Goal: Task Accomplishment & Management: Manage account settings

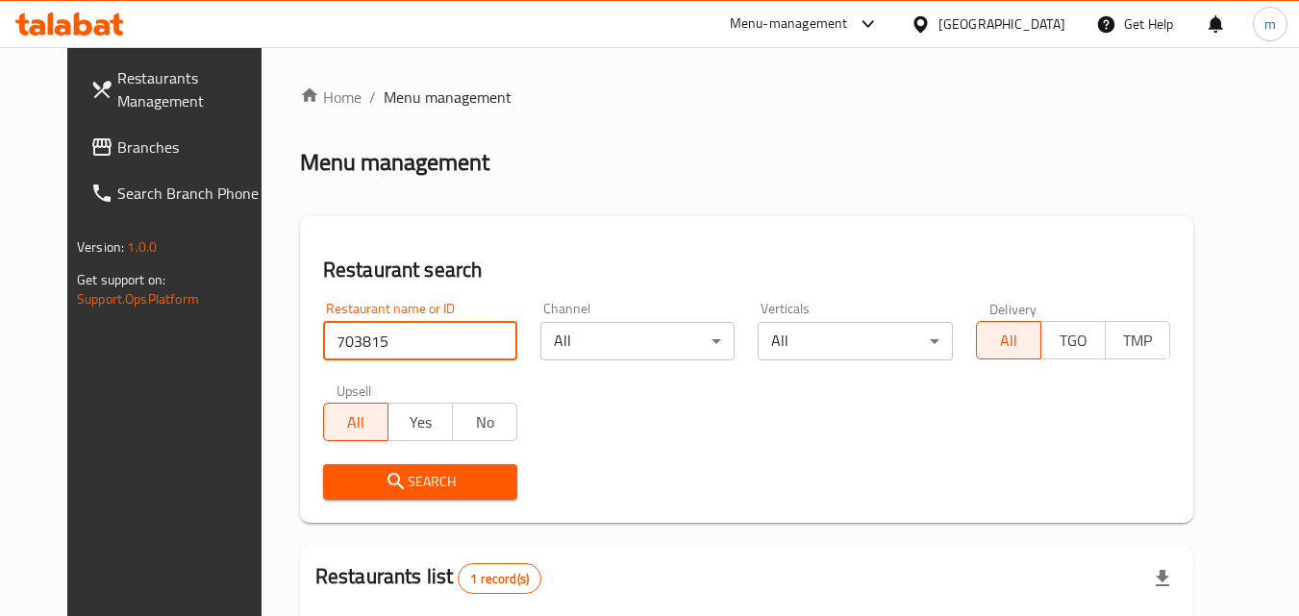
scroll to position [225, 0]
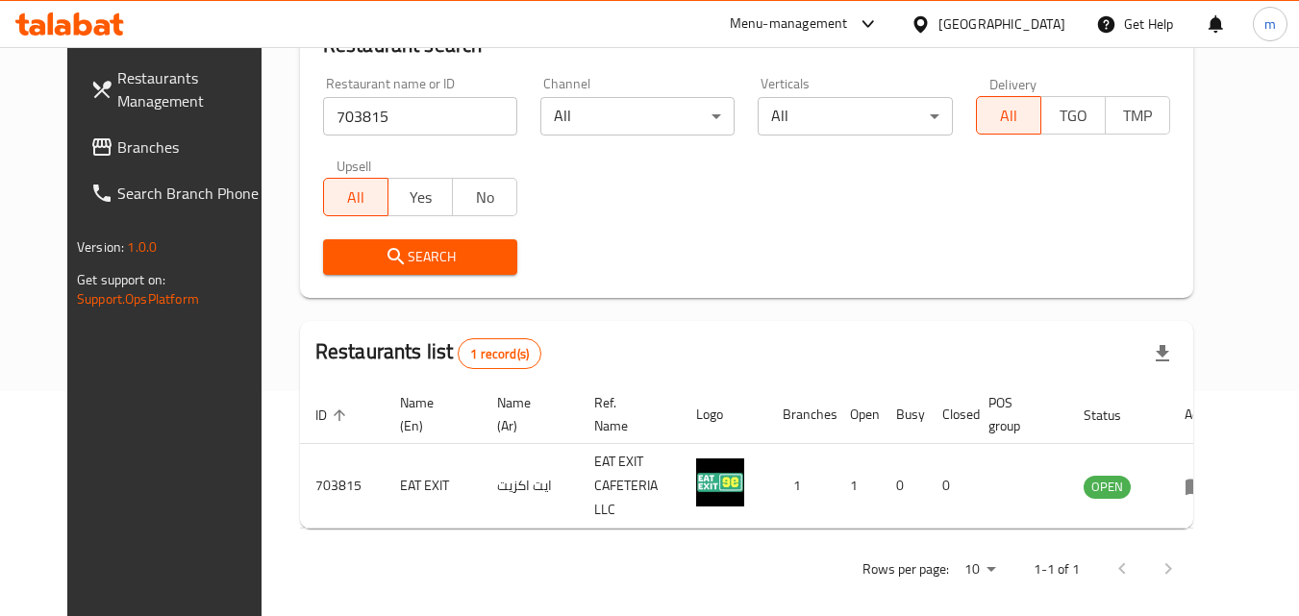
click at [1007, 24] on div "[GEOGRAPHIC_DATA]" at bounding box center [1002, 23] width 127 height 21
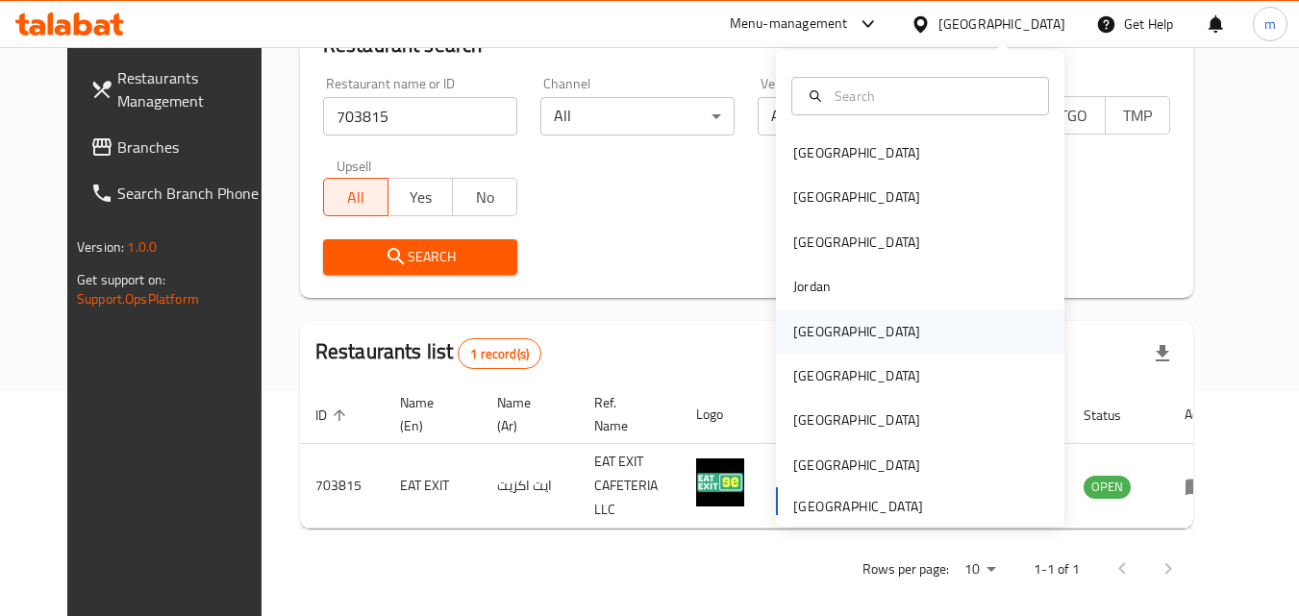
click at [797, 335] on div "Kuwait" at bounding box center [856, 331] width 127 height 21
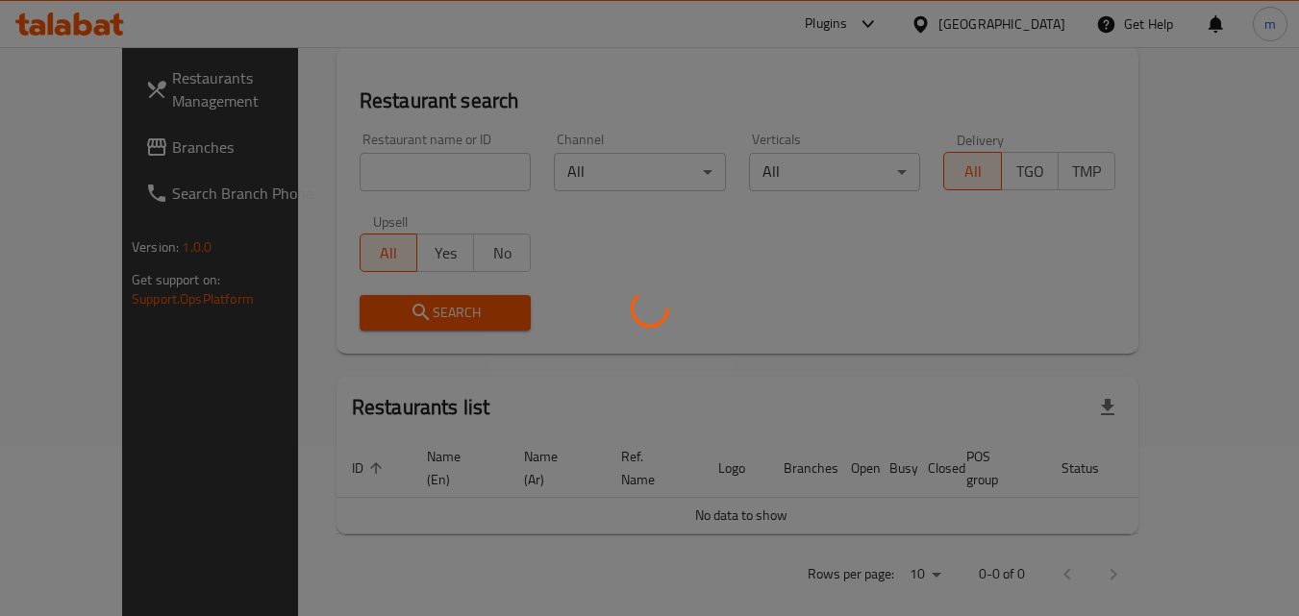
scroll to position [225, 0]
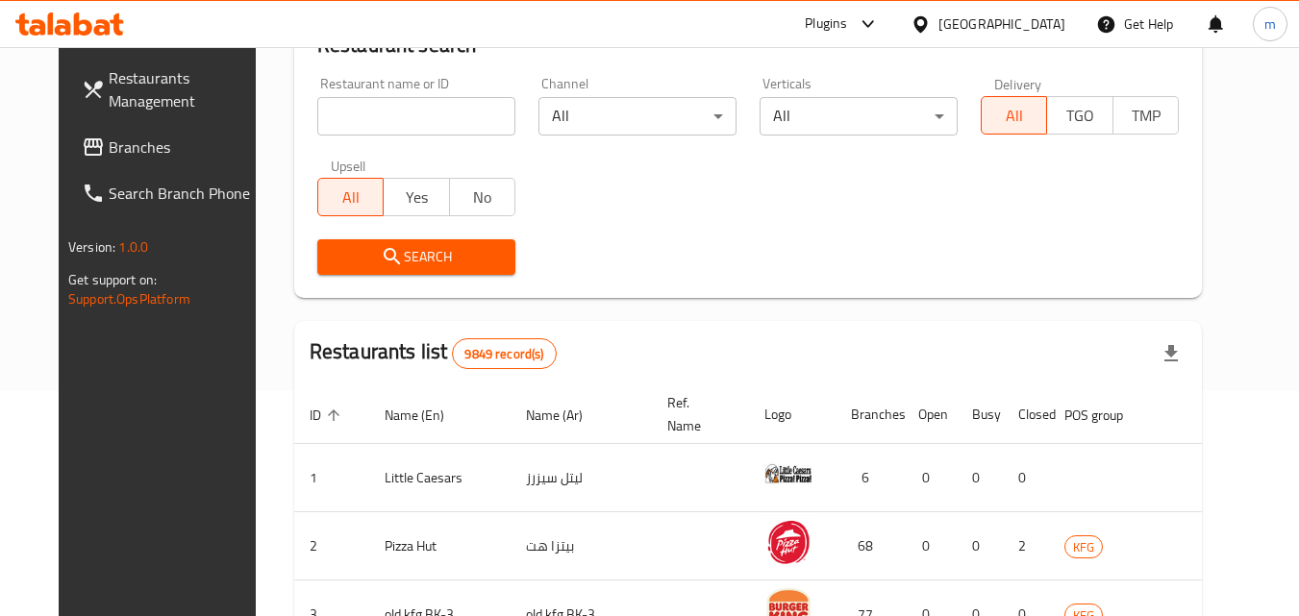
click at [109, 147] on span "Branches" at bounding box center [185, 147] width 152 height 23
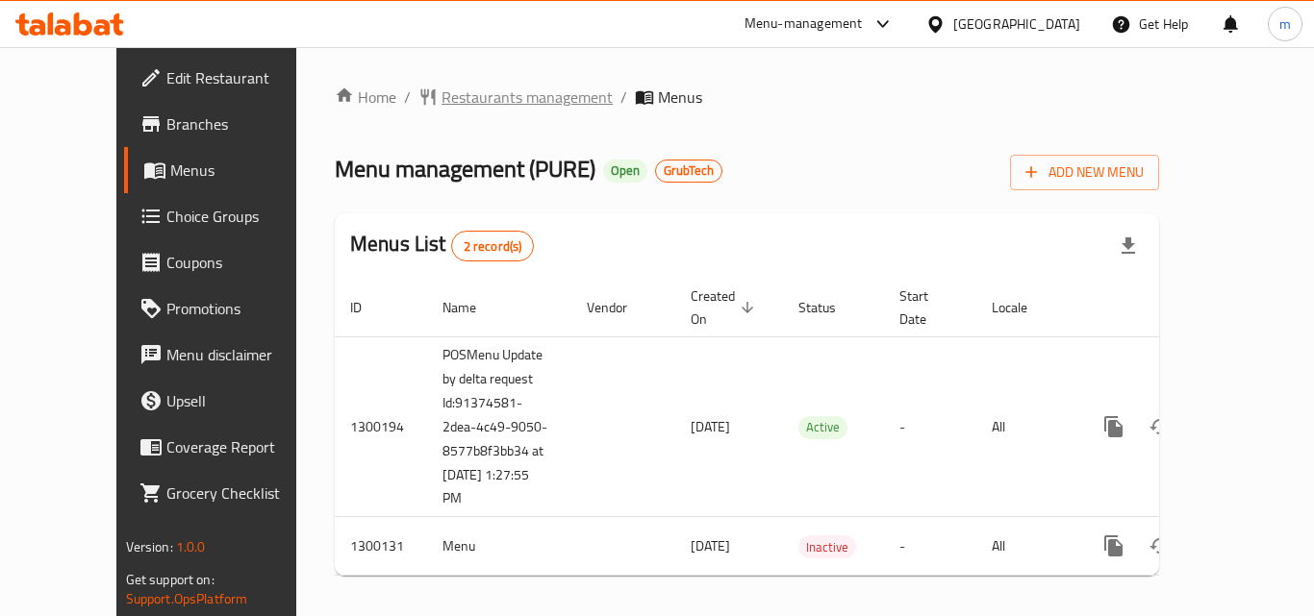
click at [441, 100] on span "Restaurants management" at bounding box center [526, 97] width 171 height 23
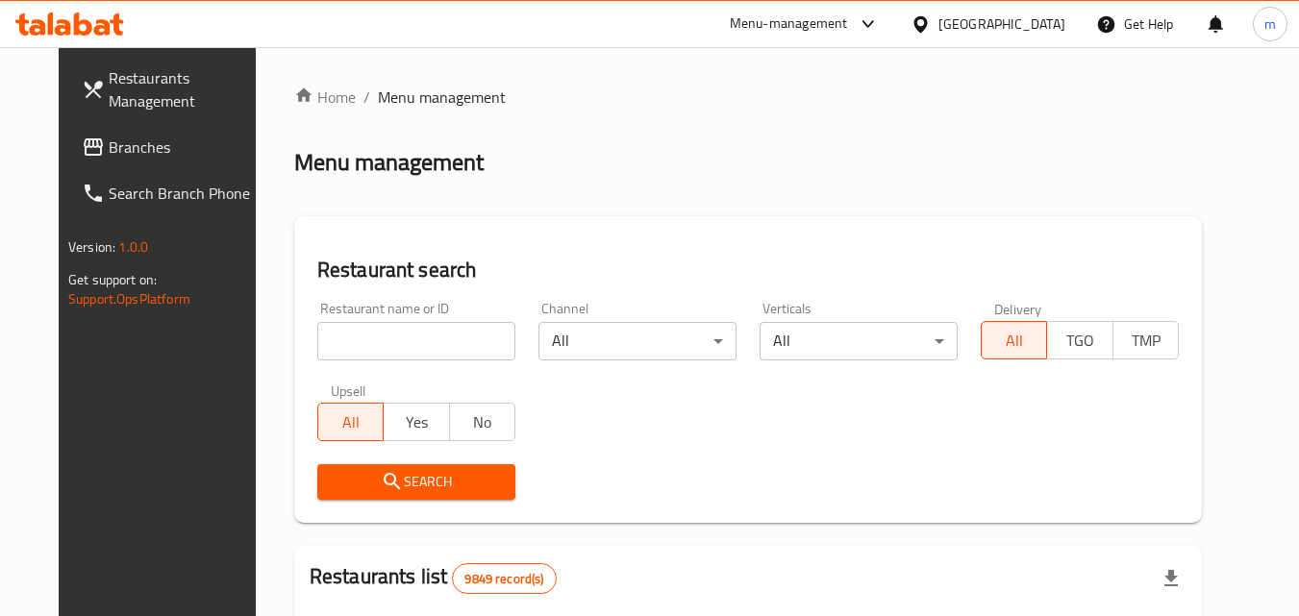
click at [337, 347] on input "search" at bounding box center [416, 341] width 198 height 38
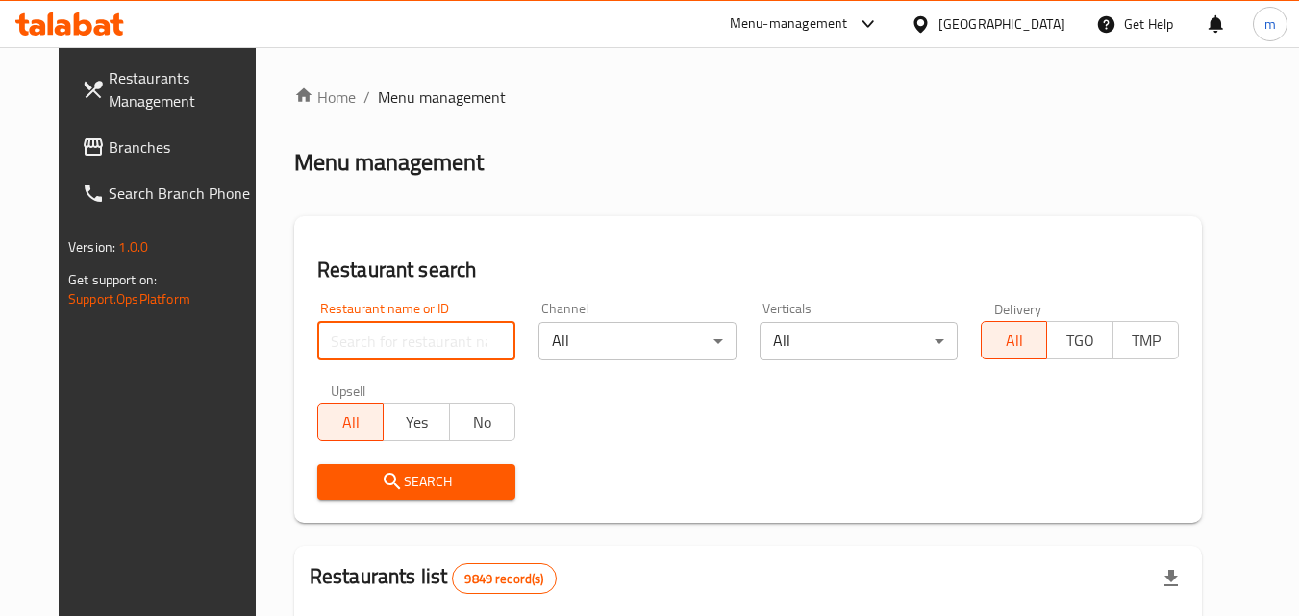
paste input "701631"
type input "701631"
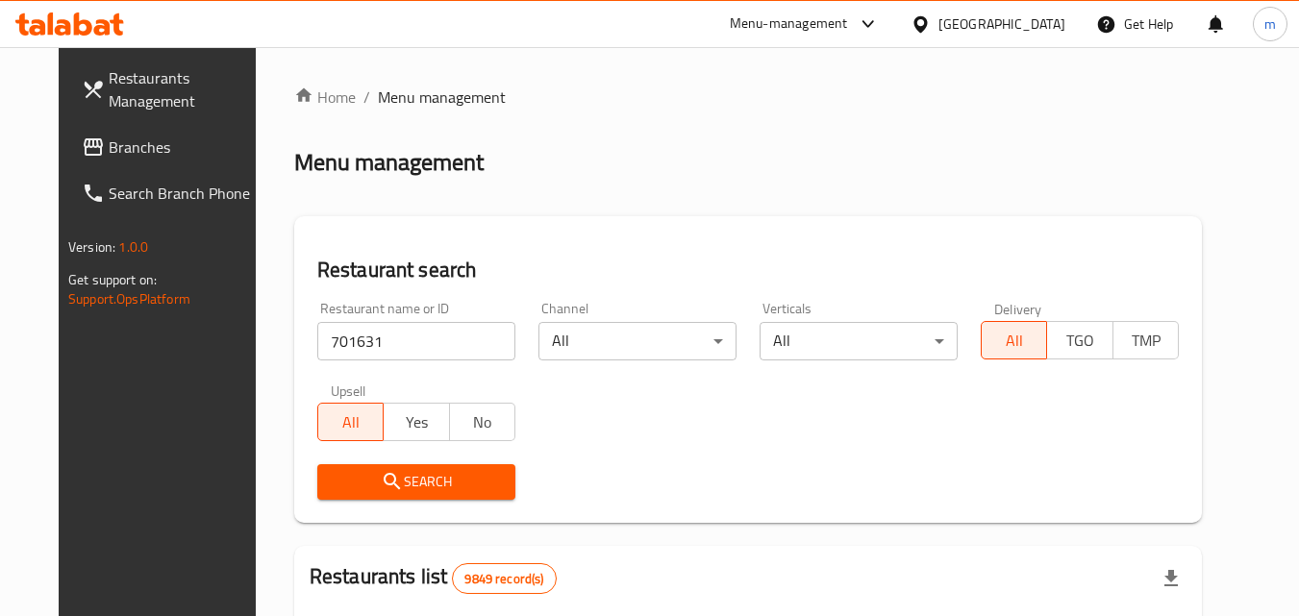
click at [411, 483] on span "Search" at bounding box center [416, 482] width 167 height 24
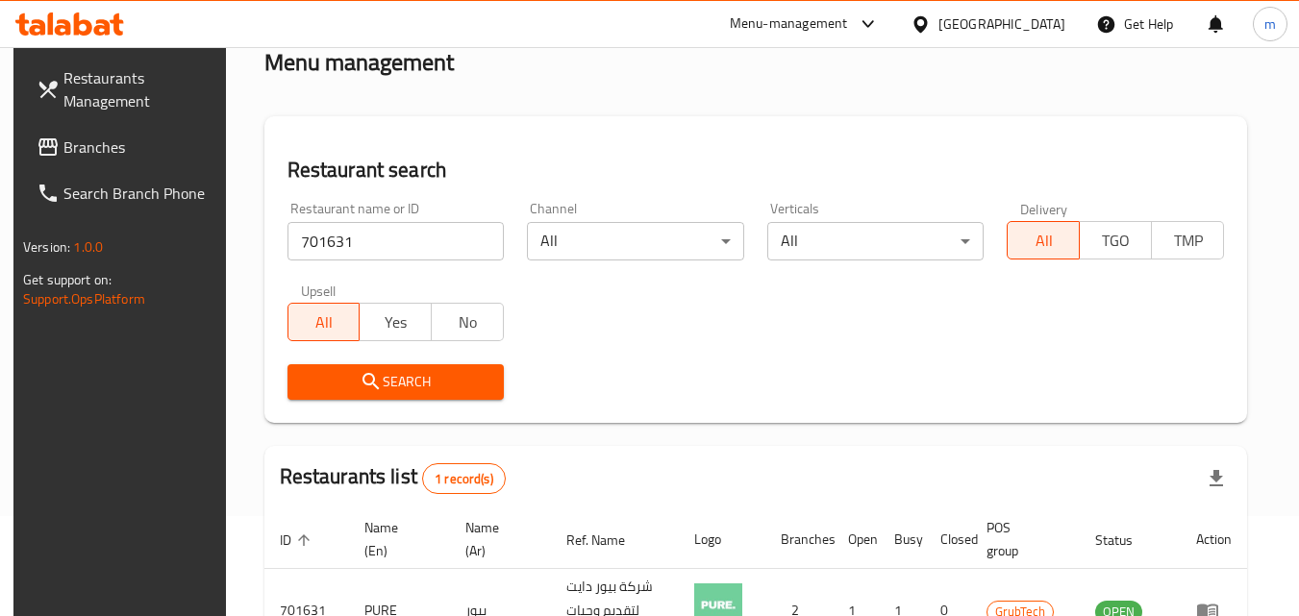
scroll to position [241, 0]
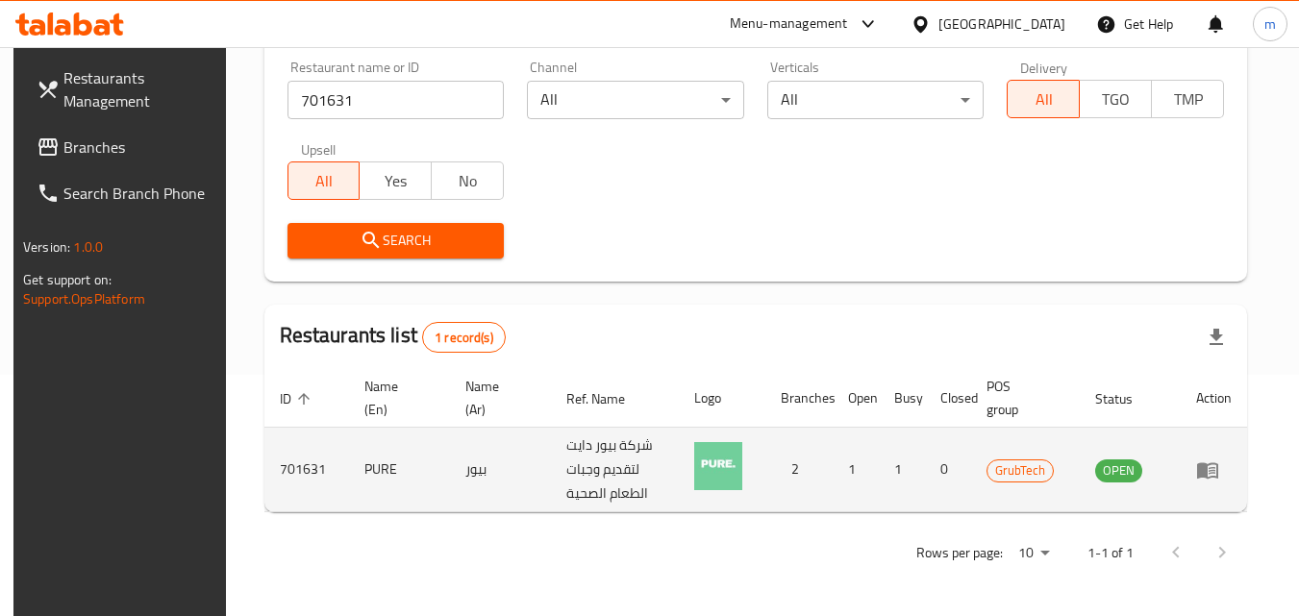
click at [1219, 469] on icon "enhanced table" at bounding box center [1207, 470] width 23 height 23
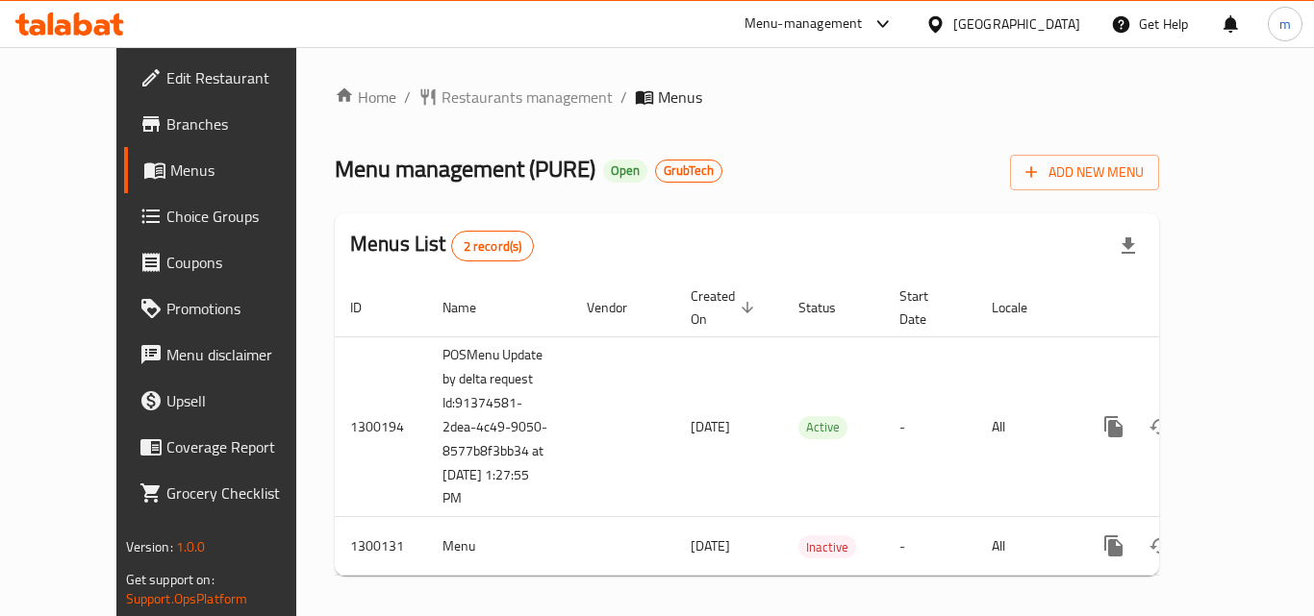
click at [1028, 9] on div "Kuwait" at bounding box center [1003, 24] width 186 height 46
click at [1041, 22] on div "Kuwait" at bounding box center [1016, 23] width 127 height 21
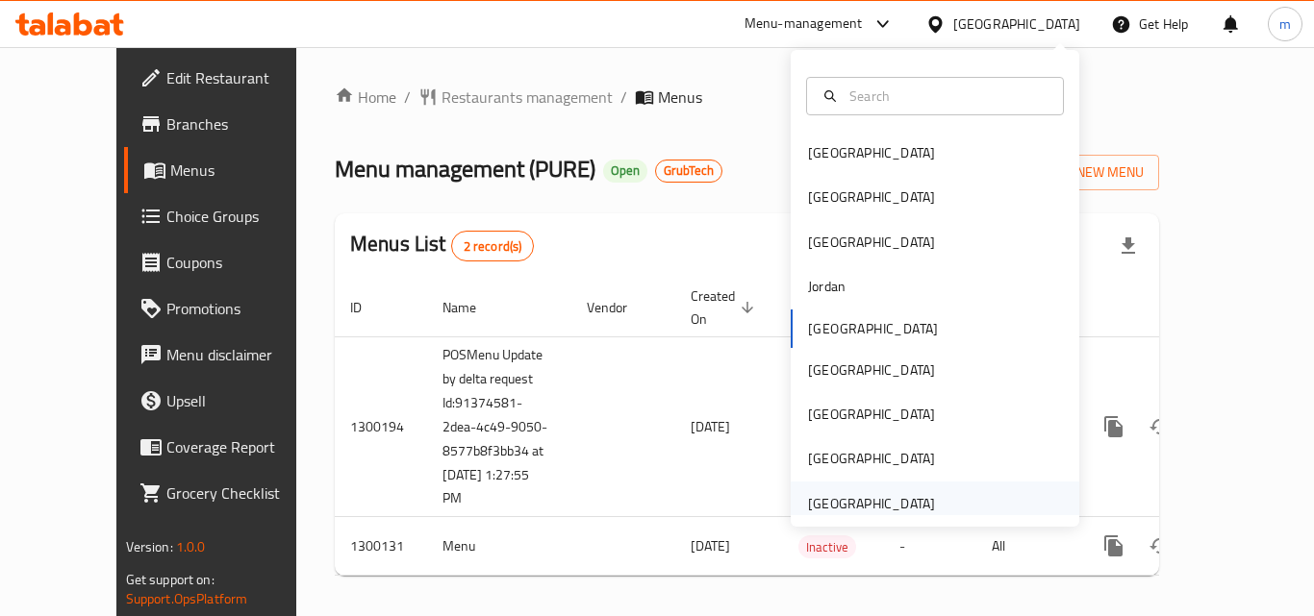
click at [902, 489] on div "[GEOGRAPHIC_DATA]" at bounding box center [871, 504] width 158 height 44
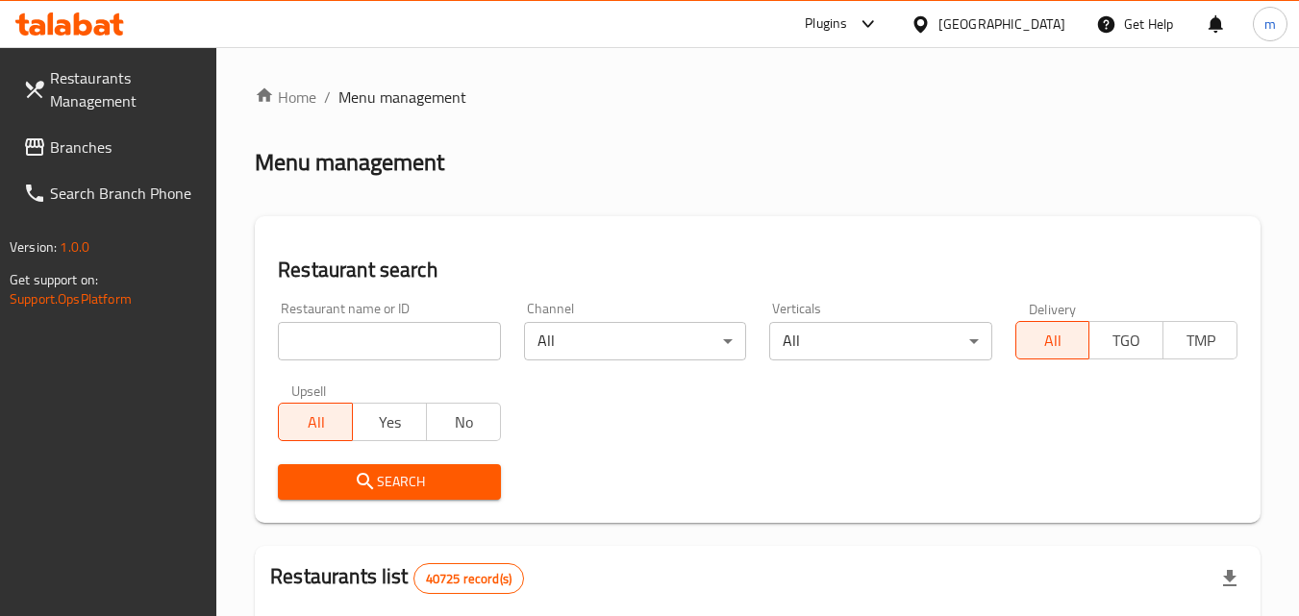
click at [56, 142] on span "Branches" at bounding box center [126, 147] width 152 height 23
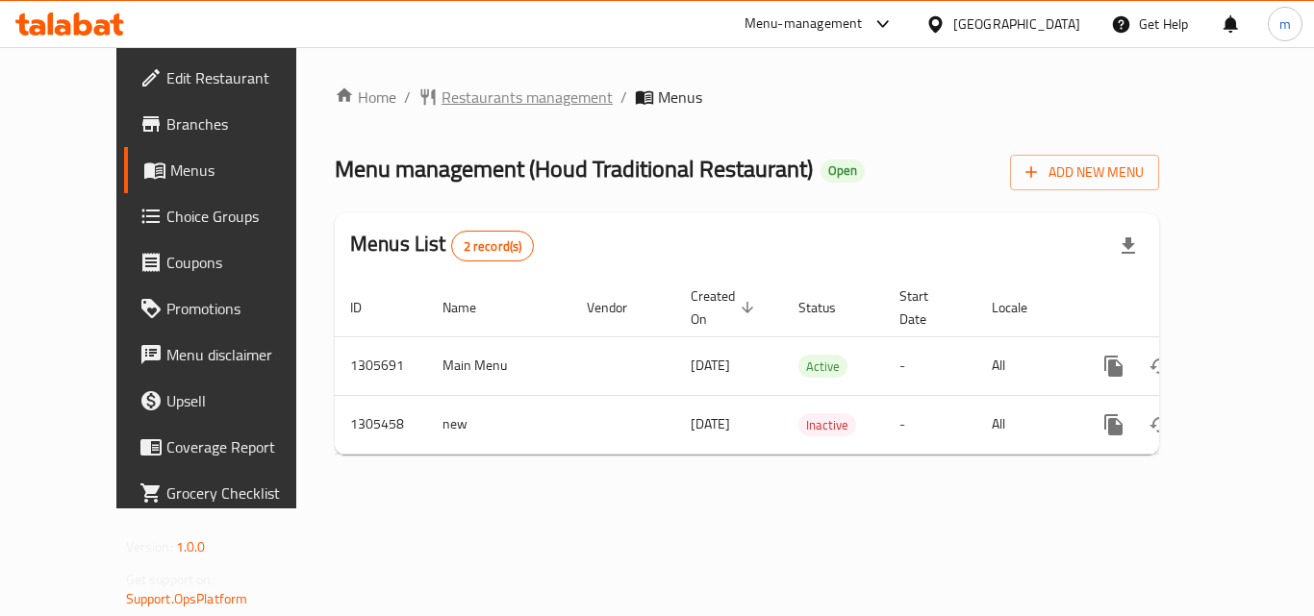
click at [447, 87] on span "Restaurants management" at bounding box center [526, 97] width 171 height 23
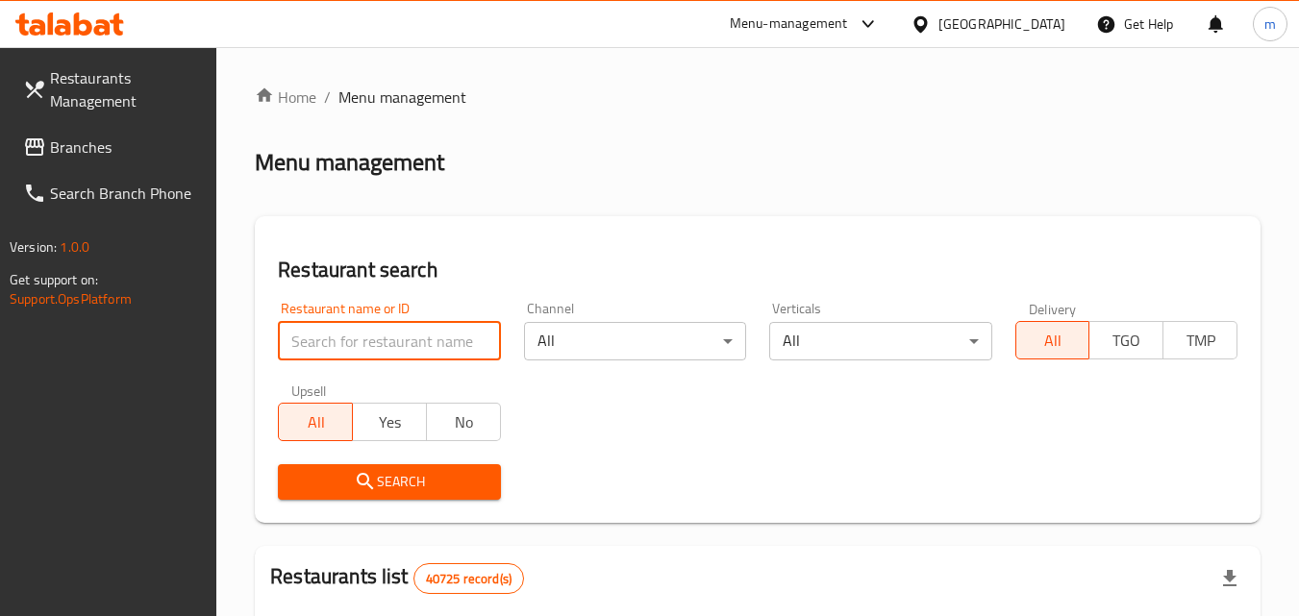
click at [412, 338] on input "search" at bounding box center [389, 341] width 222 height 38
paste input "703704"
type input "703704"
click button "Search" at bounding box center [389, 482] width 222 height 36
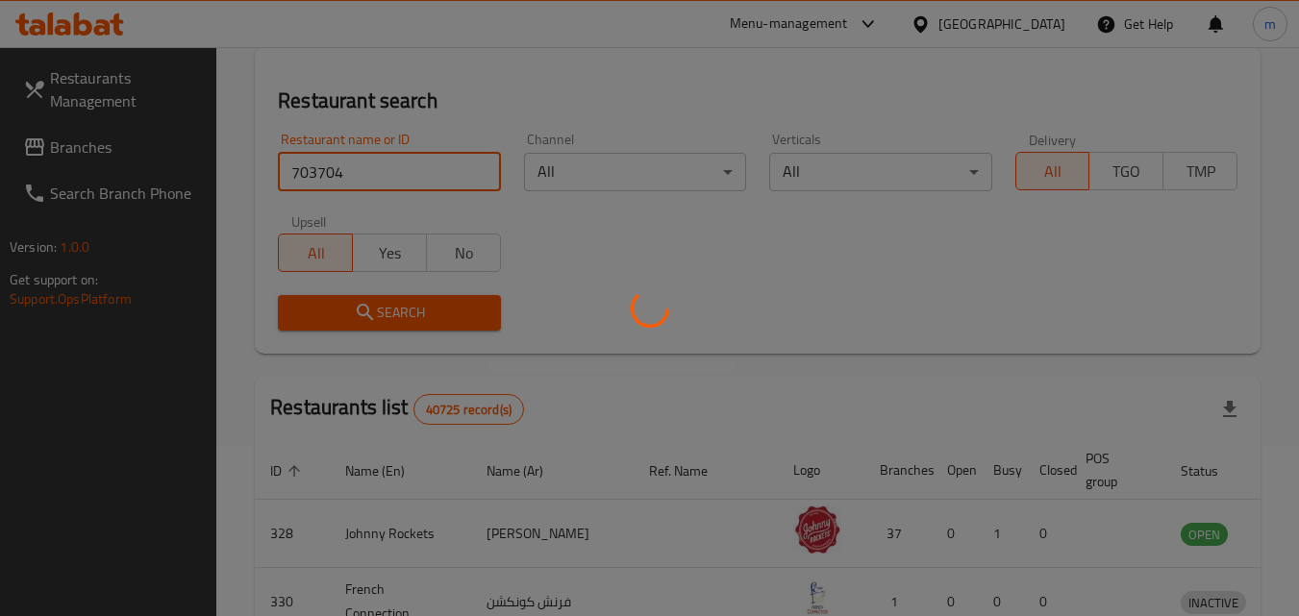
scroll to position [241, 0]
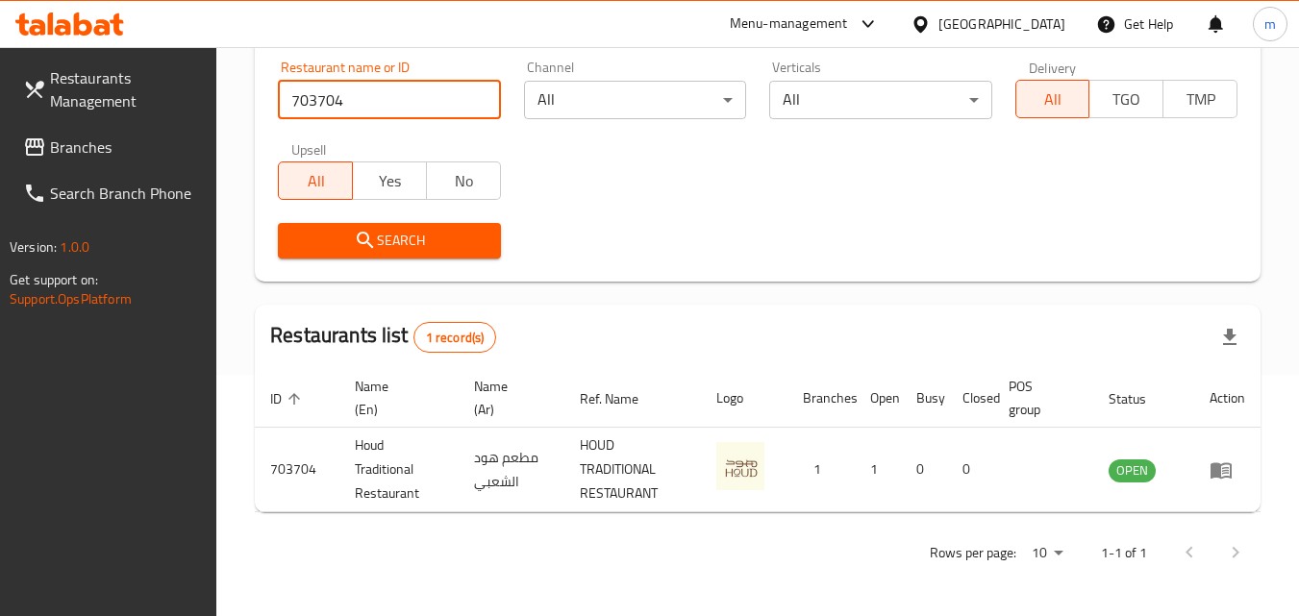
click at [57, 158] on span "Branches" at bounding box center [126, 147] width 152 height 23
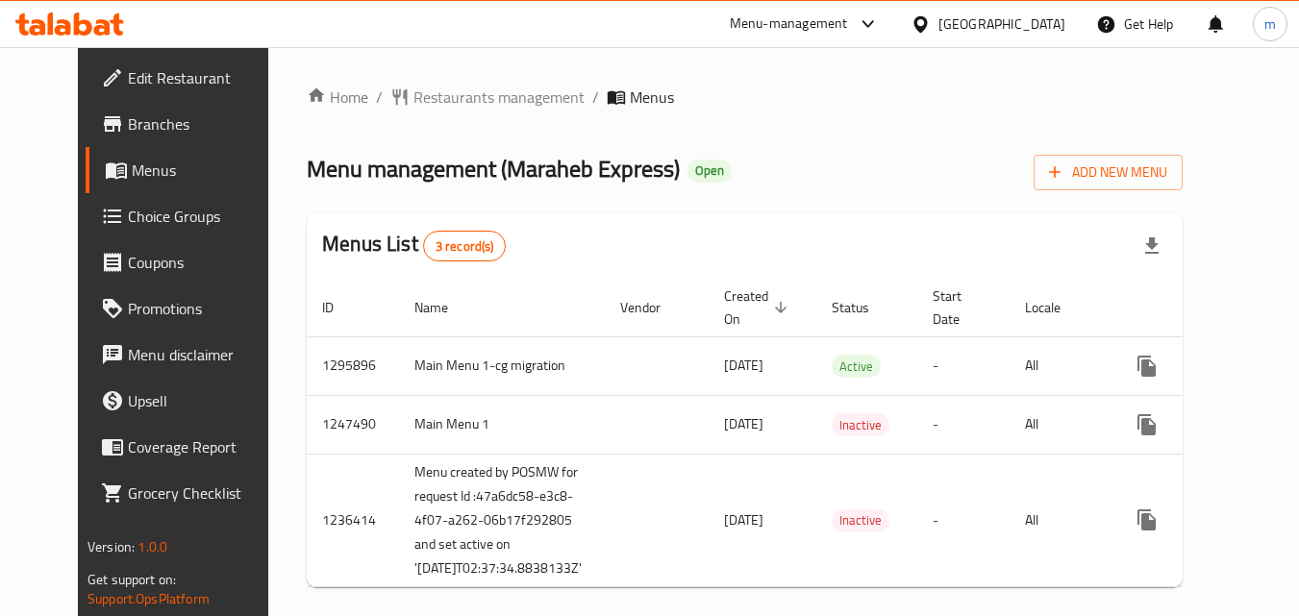
click at [432, 112] on div "Home / Restaurants management / Menus Menu management ( Maraheb Express ) Open …" at bounding box center [745, 344] width 876 height 517
click at [443, 100] on span "Restaurants management" at bounding box center [498, 97] width 171 height 23
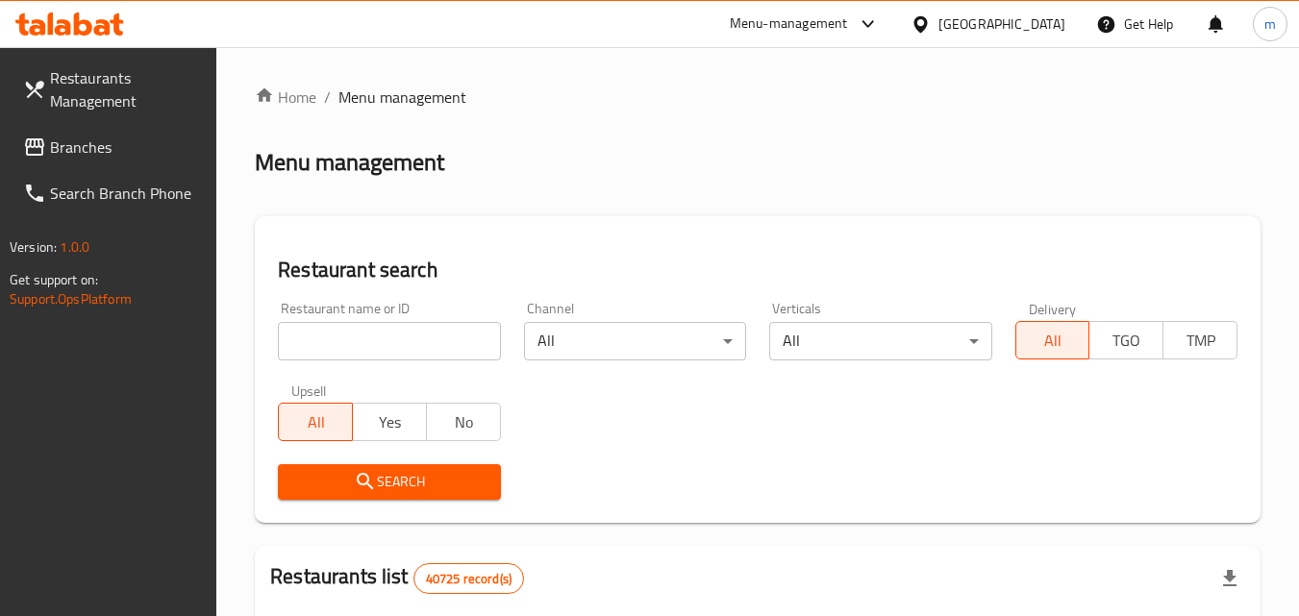
click at [388, 338] on input "search" at bounding box center [389, 341] width 222 height 38
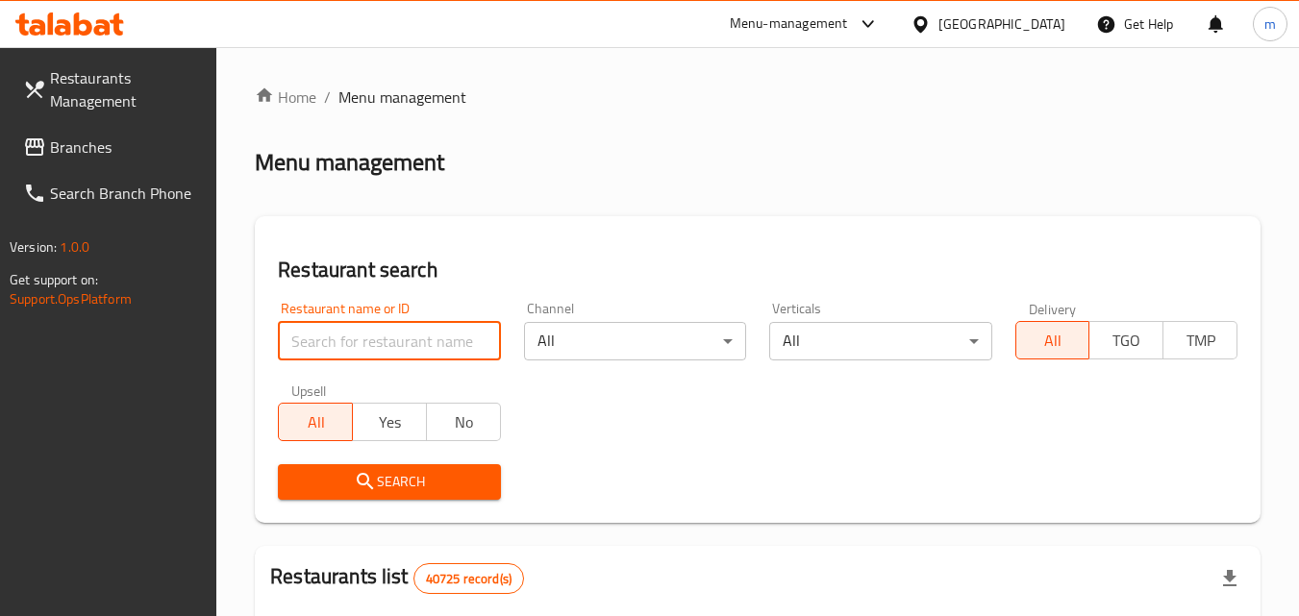
paste input "6501"
type input "6501"
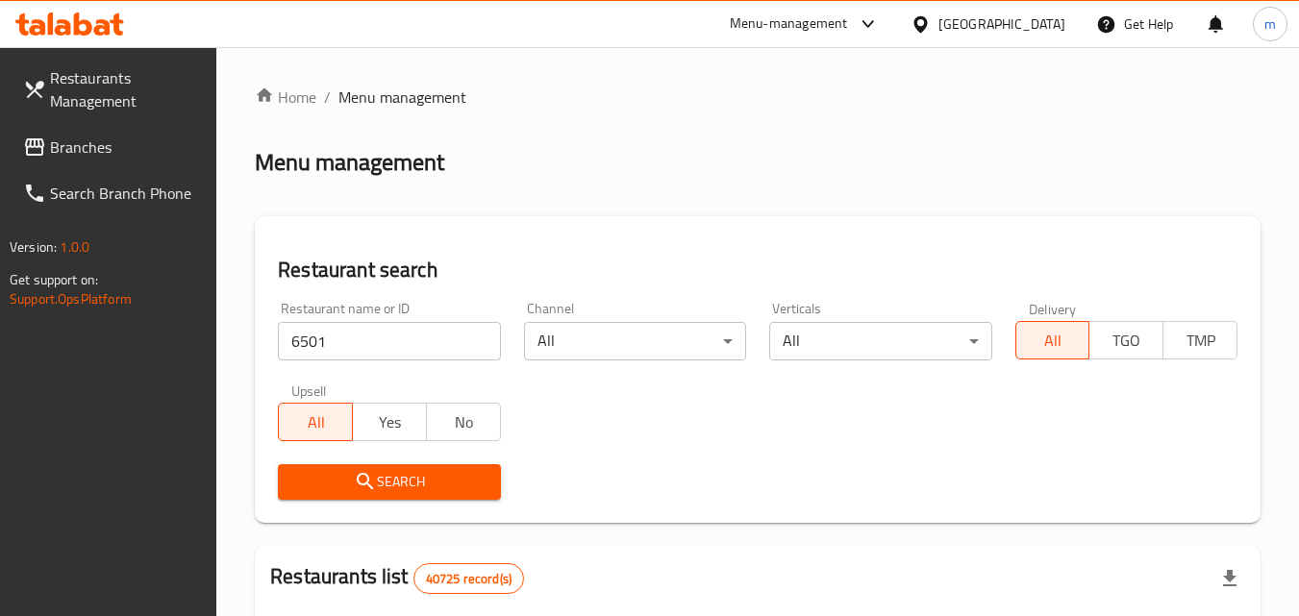
drag, startPoint x: 403, startPoint y: 473, endPoint x: 442, endPoint y: 450, distance: 45.7
click at [403, 473] on span "Search" at bounding box center [388, 482] width 191 height 24
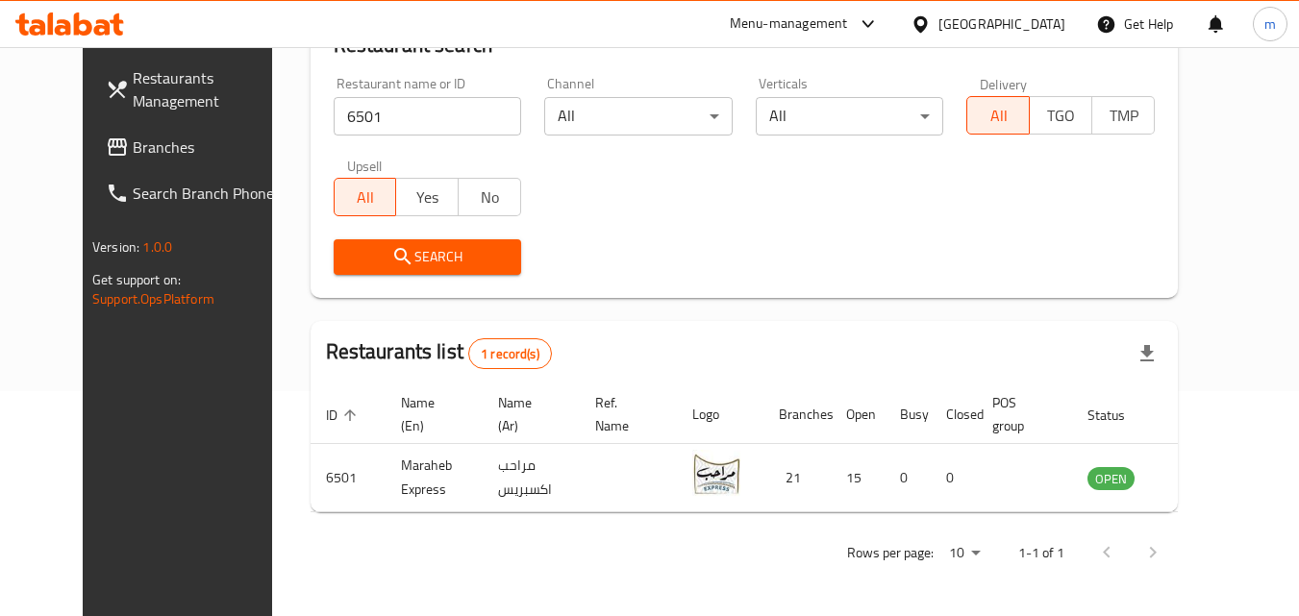
scroll to position [225, 0]
click at [133, 136] on span "Branches" at bounding box center [209, 147] width 152 height 23
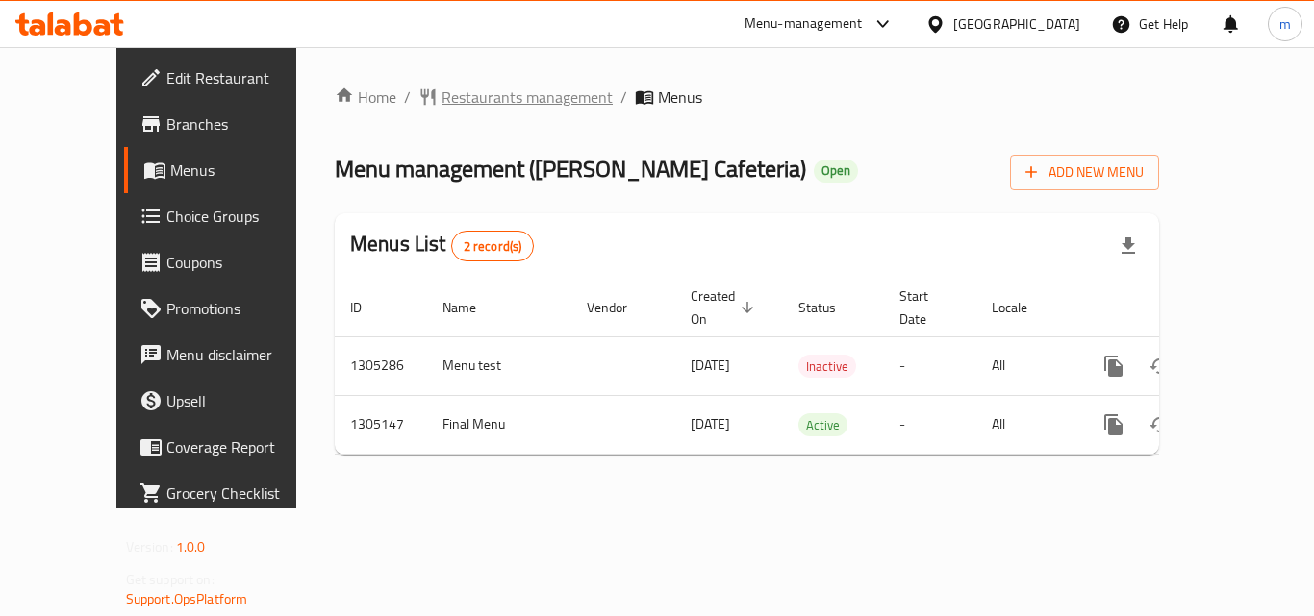
click at [480, 95] on span "Restaurants management" at bounding box center [526, 97] width 171 height 23
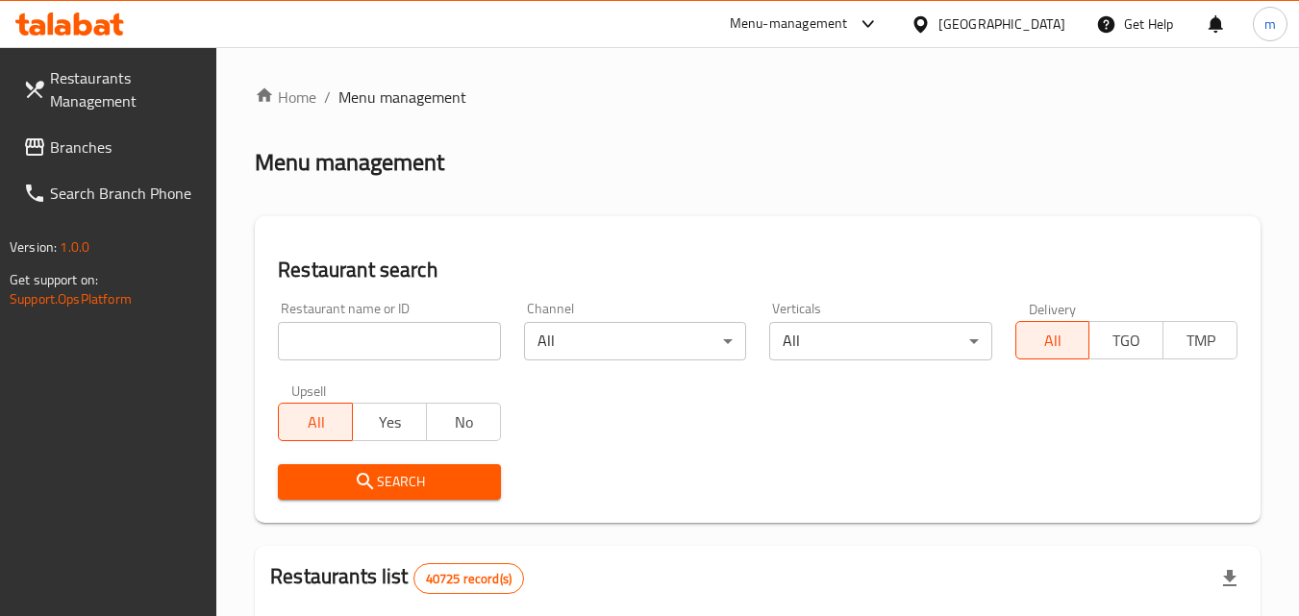
click at [360, 342] on div at bounding box center [649, 308] width 1299 height 616
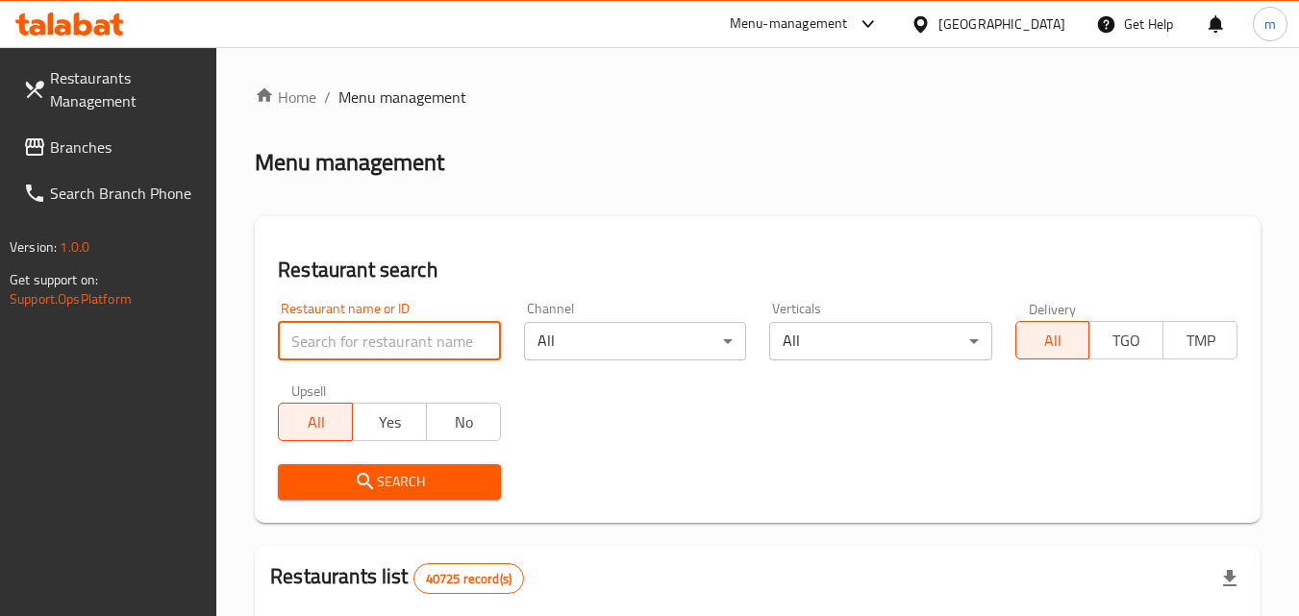
click at [360, 342] on input "search" at bounding box center [389, 341] width 222 height 38
paste input "701713"
type input "701713"
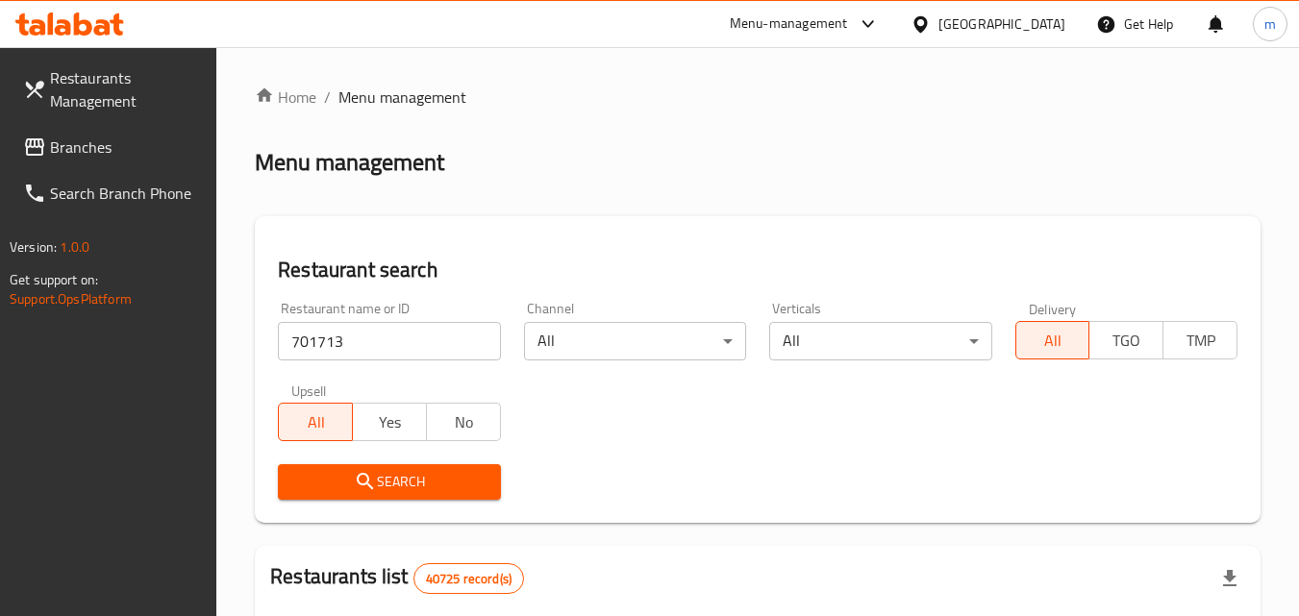
click at [403, 477] on span "Search" at bounding box center [388, 482] width 191 height 24
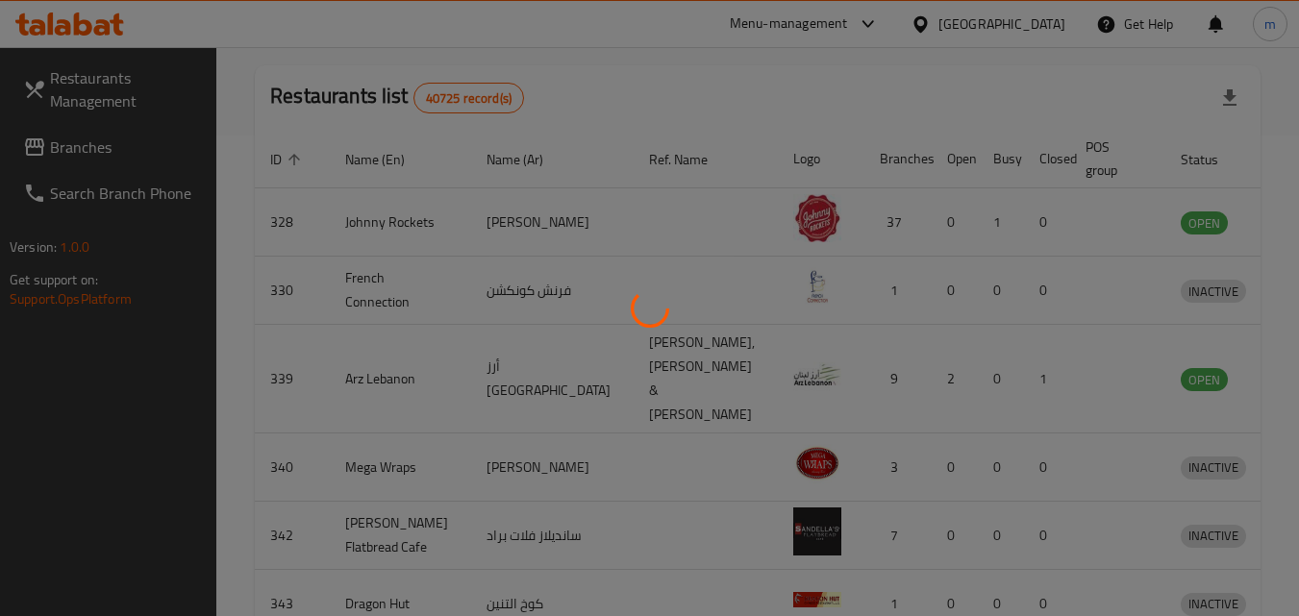
scroll to position [241, 0]
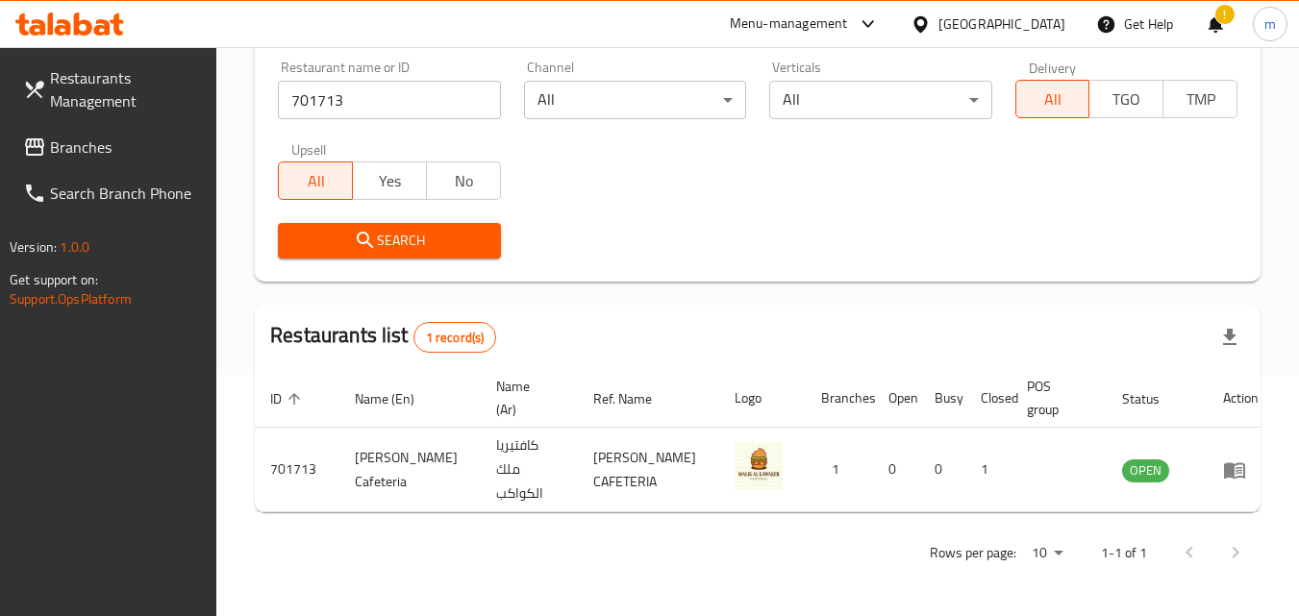
click at [65, 147] on span "Branches" at bounding box center [126, 147] width 152 height 23
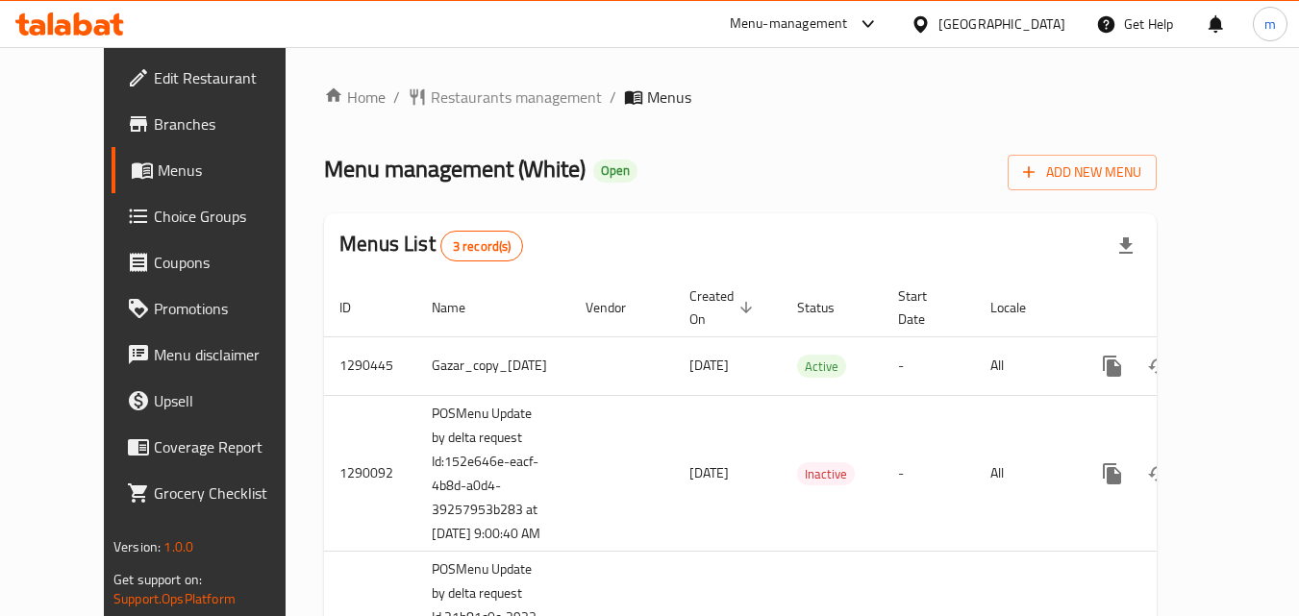
click at [438, 96] on span "Restaurants management" at bounding box center [516, 97] width 171 height 23
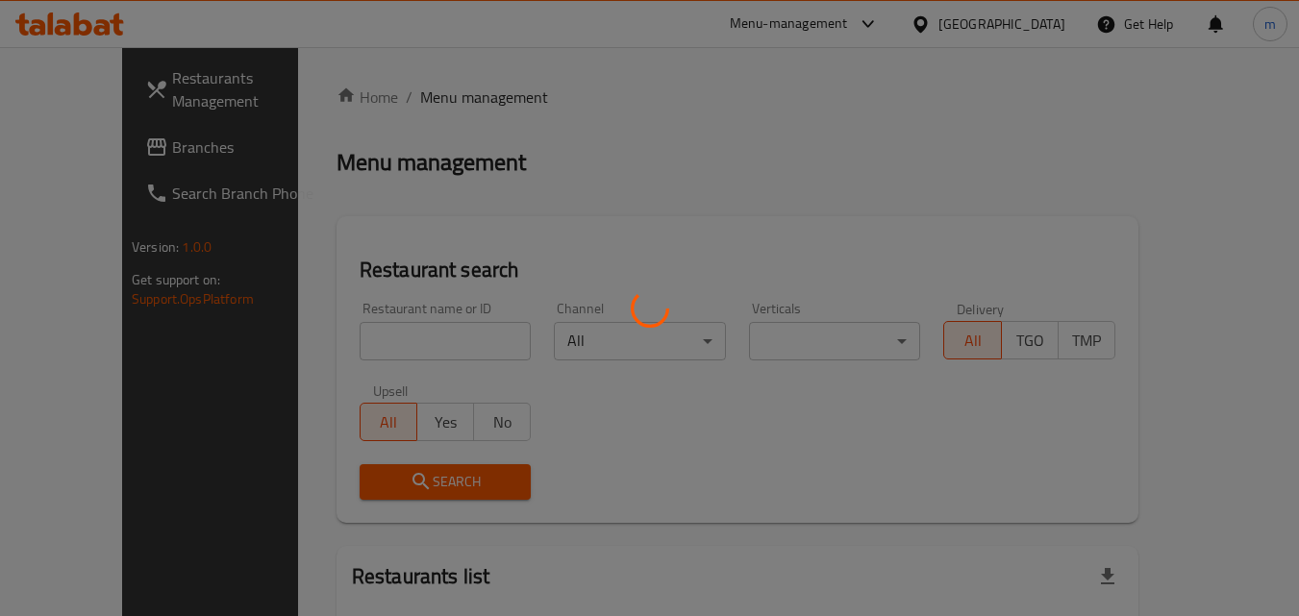
click at [353, 346] on div at bounding box center [649, 308] width 1299 height 616
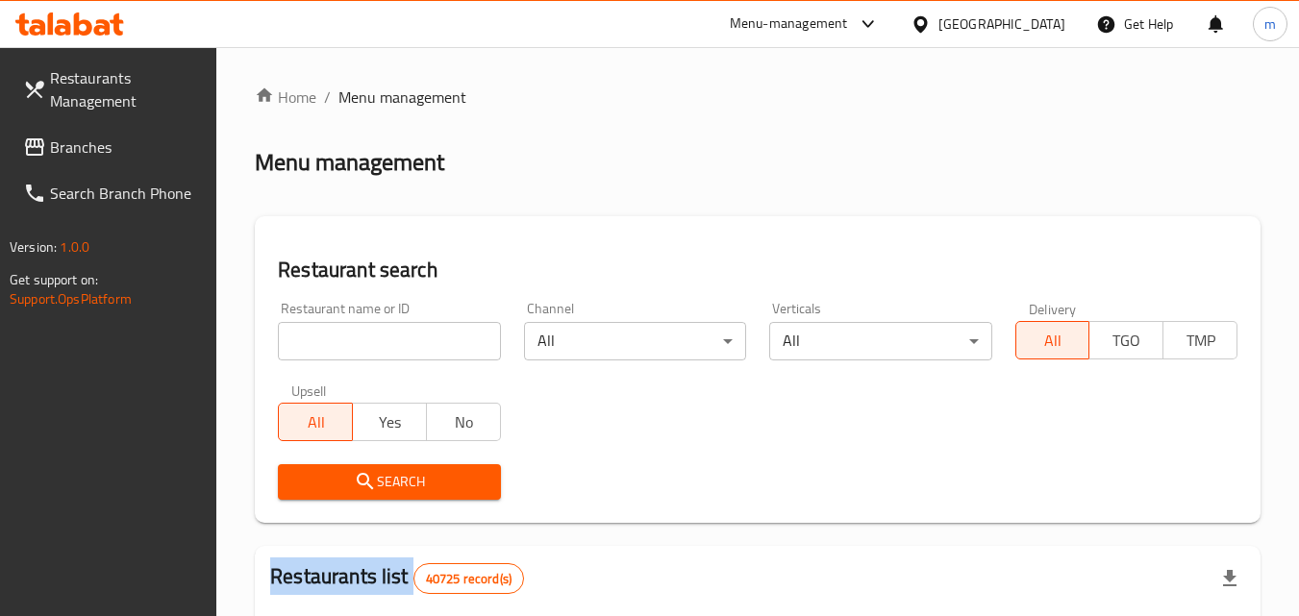
click at [351, 346] on input "search" at bounding box center [389, 341] width 222 height 38
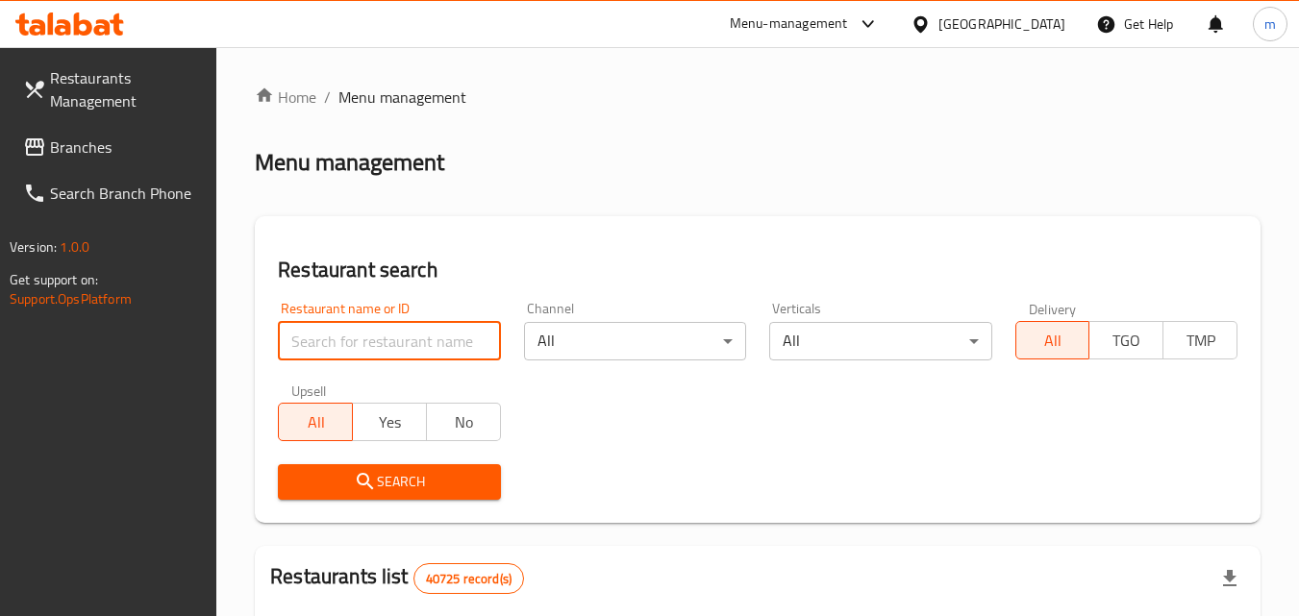
paste input "628399"
type input "628399"
click button "Search" at bounding box center [389, 482] width 222 height 36
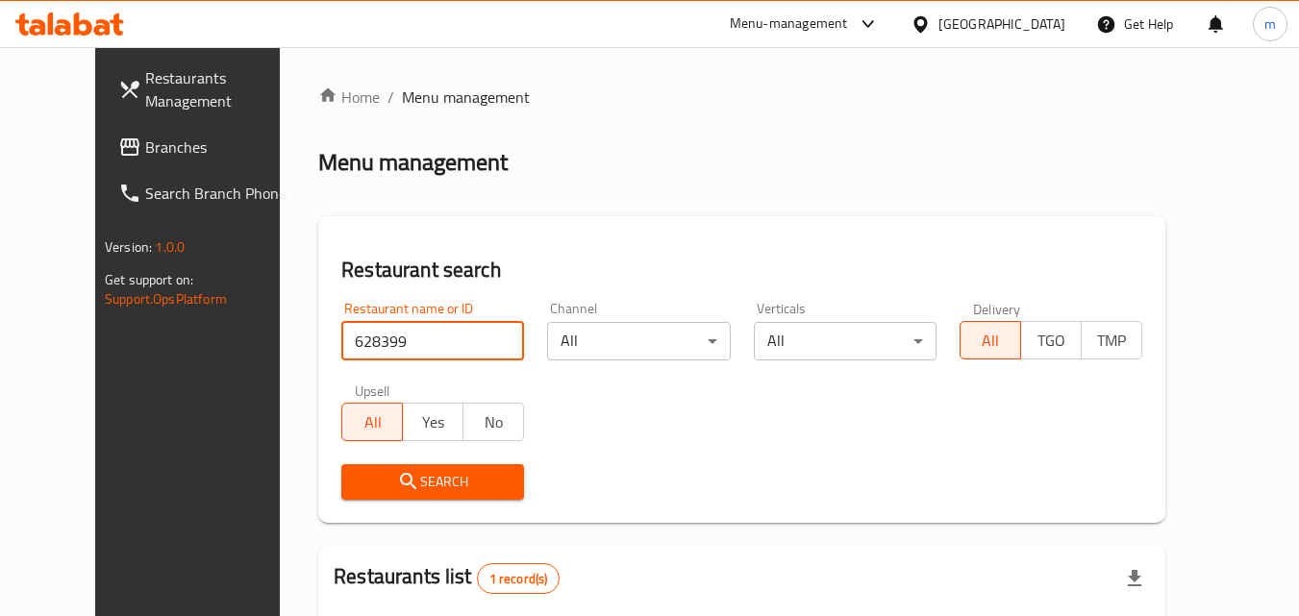
scroll to position [225, 0]
